Goal: Information Seeking & Learning: Learn about a topic

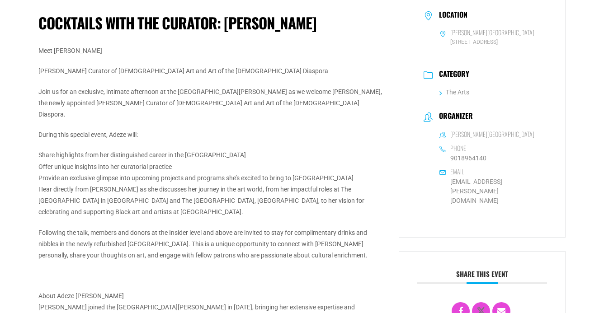
scroll to position [240, 0]
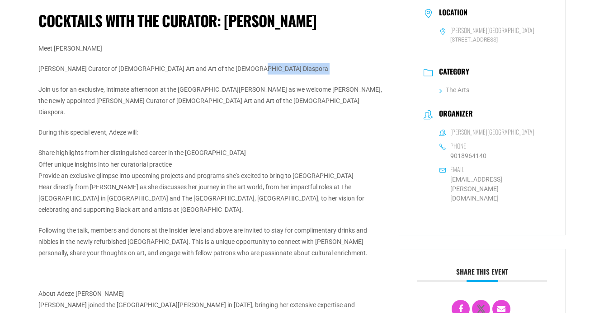
drag, startPoint x: 198, startPoint y: 75, endPoint x: 134, endPoint y: 62, distance: 65.5
click at [141, 63] on div "Meet Adeze [PERSON_NAME] [PERSON_NAME] Curator of [DEMOGRAPHIC_DATA] Art and Ar…" at bounding box center [211, 211] width 347 height 337
click at [67, 81] on div "Meet Adeze [PERSON_NAME] [PERSON_NAME] Curator of [DEMOGRAPHIC_DATA] Art and Ar…" at bounding box center [211, 211] width 347 height 337
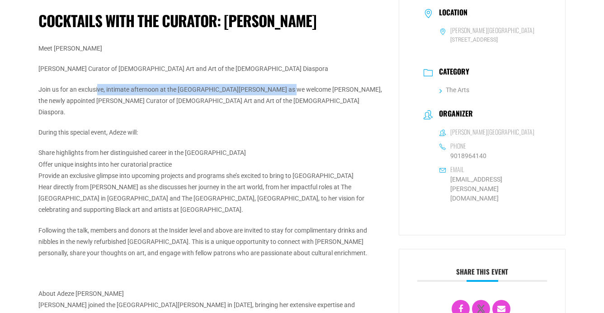
drag, startPoint x: 98, startPoint y: 94, endPoint x: 288, endPoint y: 94, distance: 190.7
click at [288, 94] on p "Join us for an exclusive, intimate afternoon at the [GEOGRAPHIC_DATA][PERSON_NA…" at bounding box center [211, 101] width 347 height 34
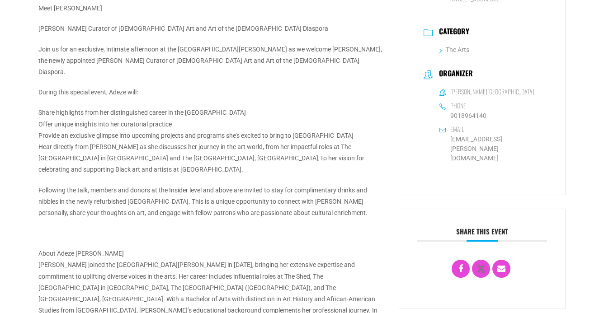
scroll to position [281, 0]
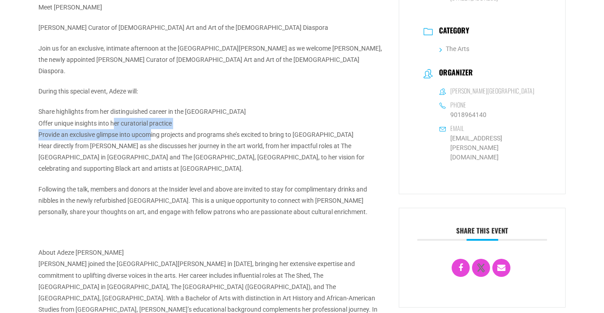
drag, startPoint x: 112, startPoint y: 113, endPoint x: 150, endPoint y: 120, distance: 38.2
click at [150, 120] on p "Share highlights from her distinguished career in the museum field Offer unique…" at bounding box center [211, 140] width 347 height 68
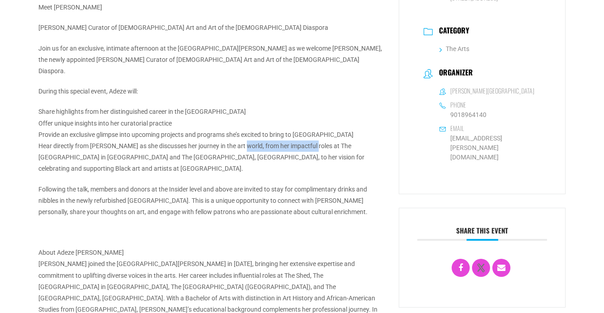
drag, startPoint x: 238, startPoint y: 134, endPoint x: 308, endPoint y: 133, distance: 70.5
click at [308, 133] on p "Share highlights from her distinguished career in the museum field Offer unique…" at bounding box center [211, 140] width 347 height 68
click at [51, 150] on p "Share highlights from her distinguished career in the museum field Offer unique…" at bounding box center [211, 140] width 347 height 68
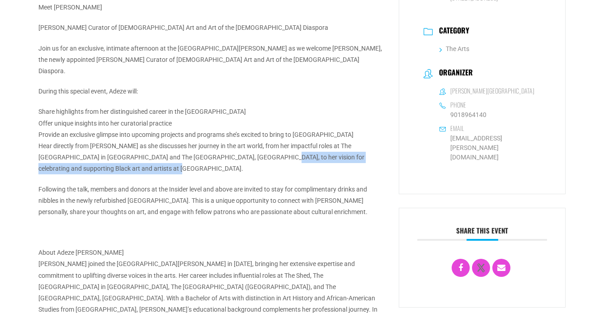
drag, startPoint x: 238, startPoint y: 145, endPoint x: 268, endPoint y: 152, distance: 31.0
click at [268, 152] on p "Share highlights from her distinguished career in the museum field Offer unique…" at bounding box center [211, 140] width 347 height 68
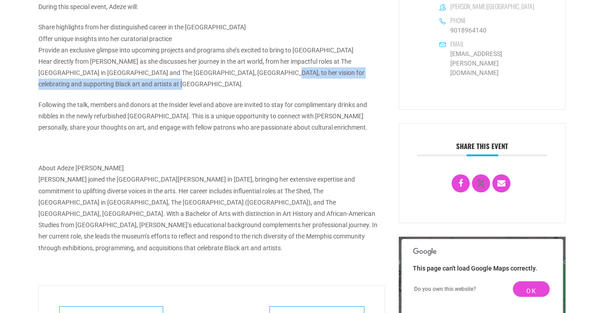
scroll to position [376, 0]
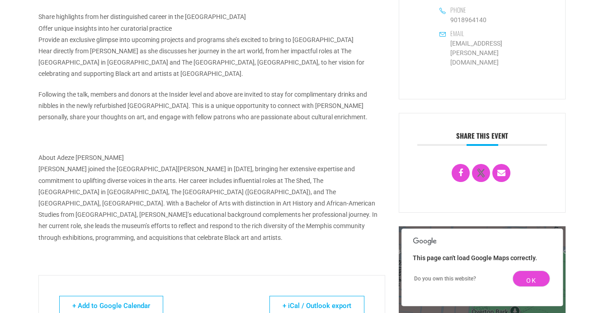
click at [213, 176] on p "About Adeze [PERSON_NAME] Adeze [PERSON_NAME] joined the [GEOGRAPHIC_DATA][PERS…" at bounding box center [211, 197] width 347 height 91
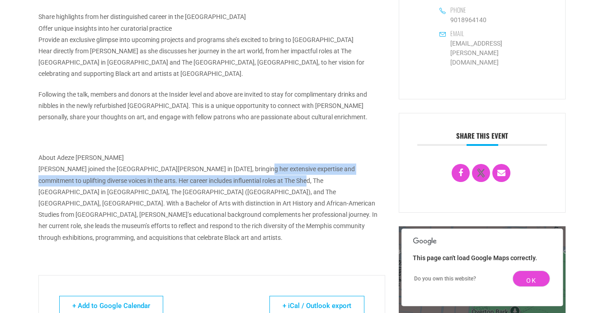
drag, startPoint x: 254, startPoint y: 157, endPoint x: 294, endPoint y: 169, distance: 41.5
click at [294, 169] on p "About Adeze [PERSON_NAME] Adeze [PERSON_NAME] joined the [GEOGRAPHIC_DATA][PERS…" at bounding box center [211, 197] width 347 height 91
